Goal: Download file/media

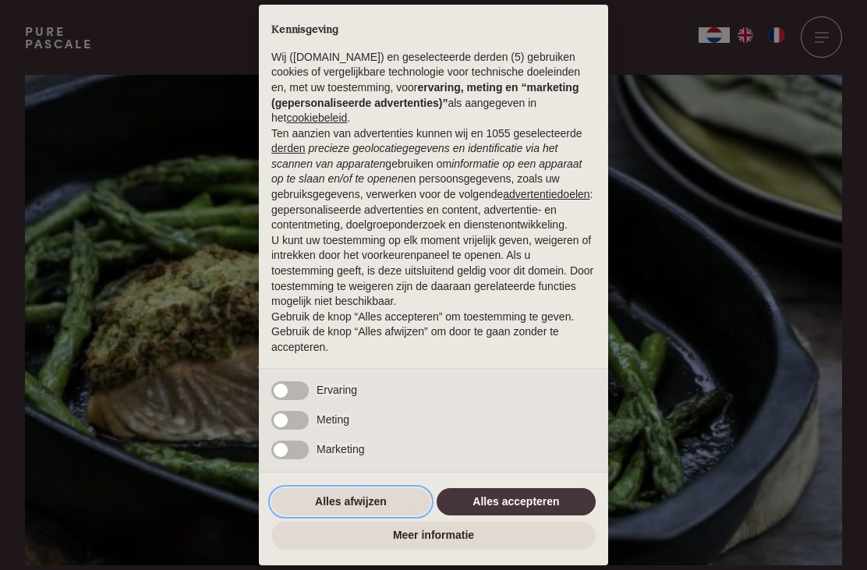
click at [355, 497] on button "Alles afwijzen" at bounding box center [350, 502] width 159 height 28
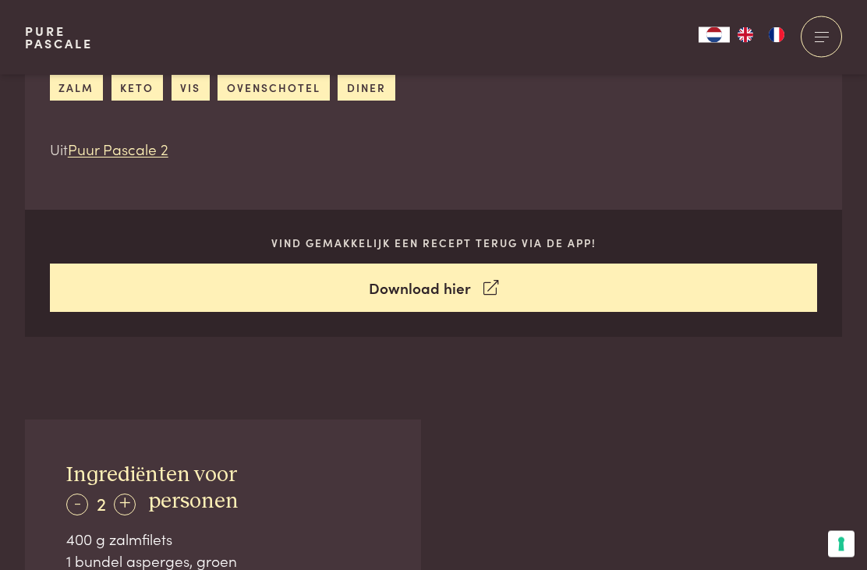
scroll to position [639, 0]
click at [424, 274] on link "Download hier" at bounding box center [434, 288] width 768 height 49
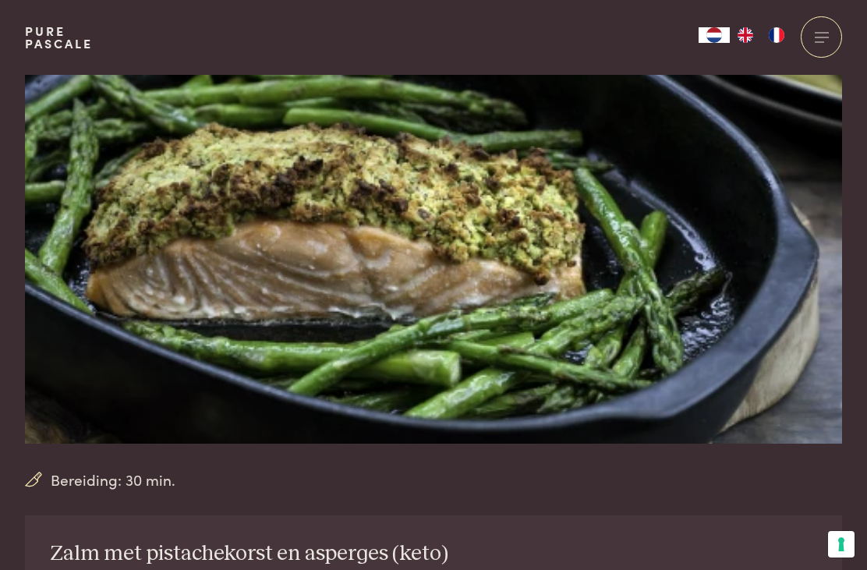
scroll to position [0, 0]
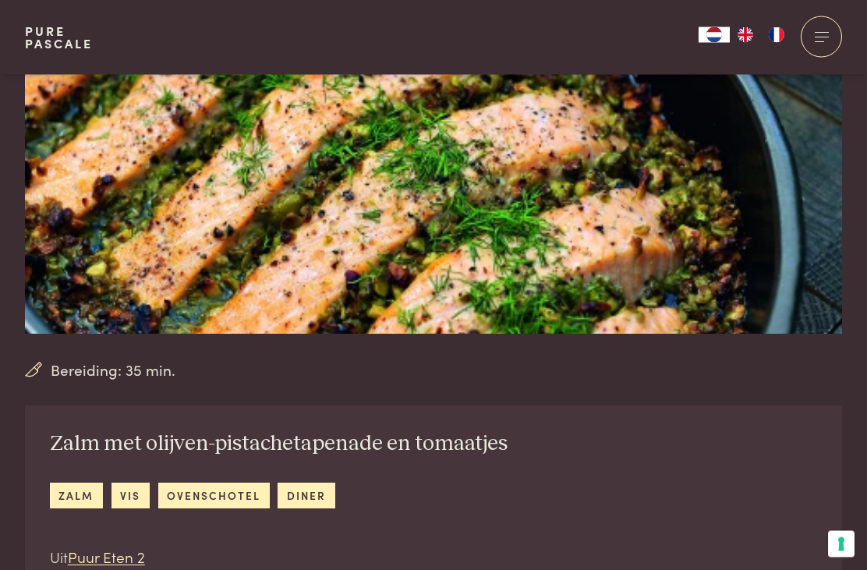
scroll to position [315, 0]
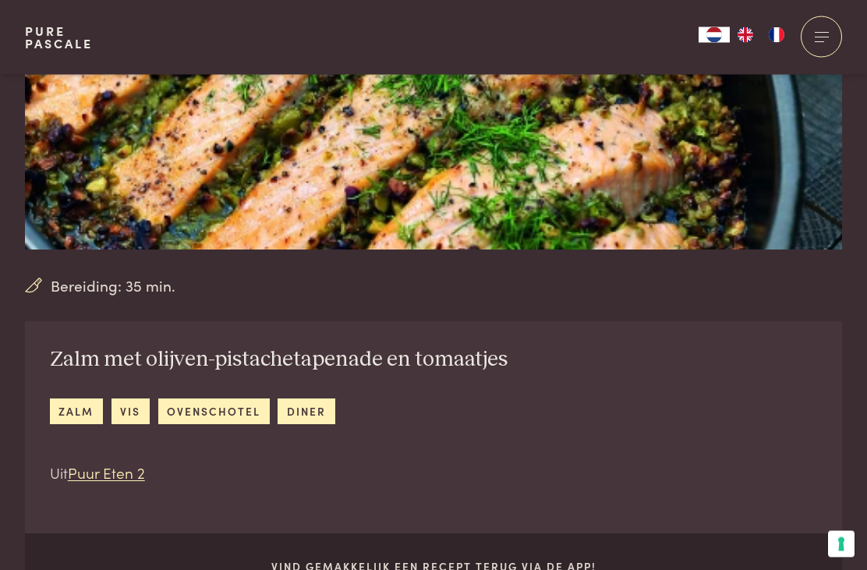
click at [137, 287] on span "Bereiding: 35 min." at bounding box center [113, 286] width 125 height 23
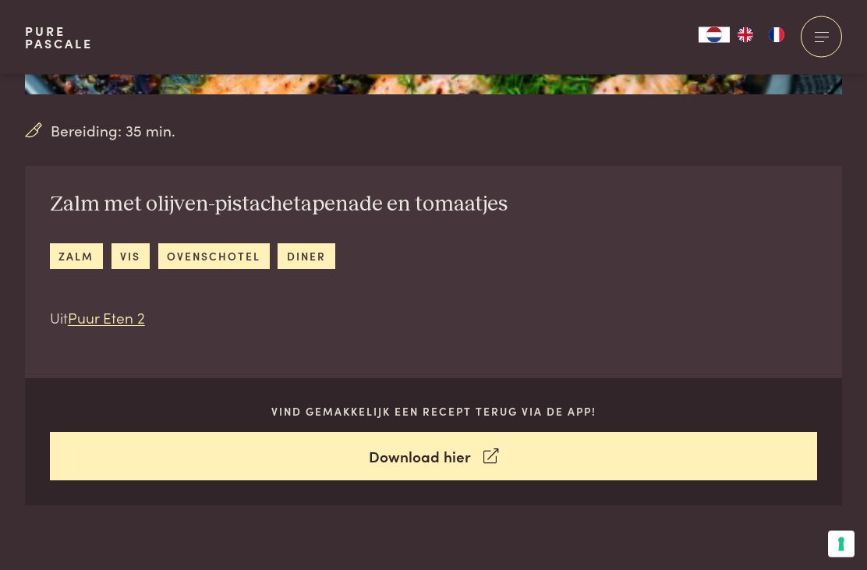
scroll to position [559, 0]
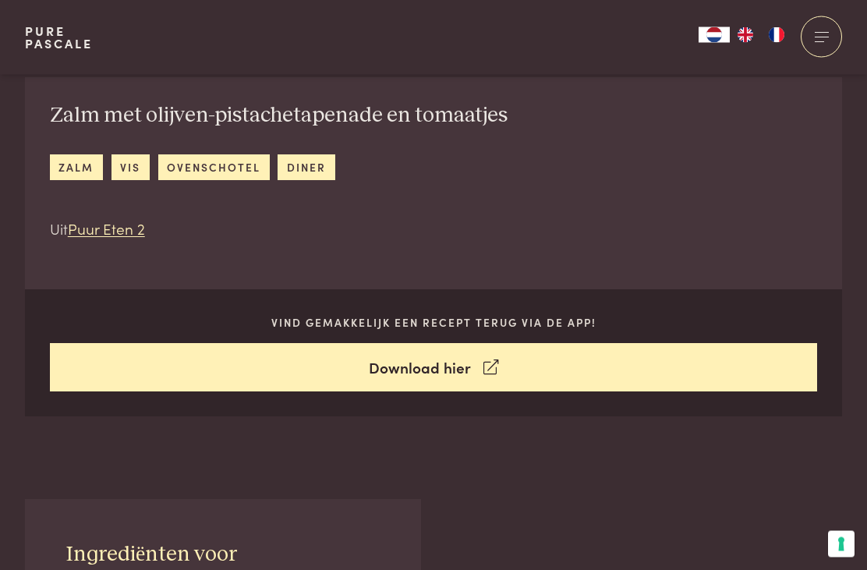
click at [428, 362] on link "Download hier" at bounding box center [434, 368] width 768 height 49
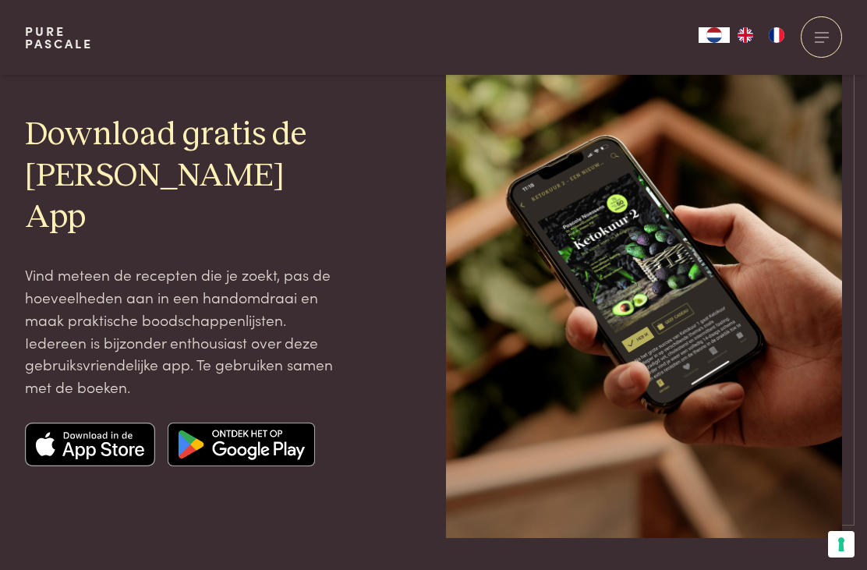
scroll to position [97, 0]
